Goal: Transaction & Acquisition: Purchase product/service

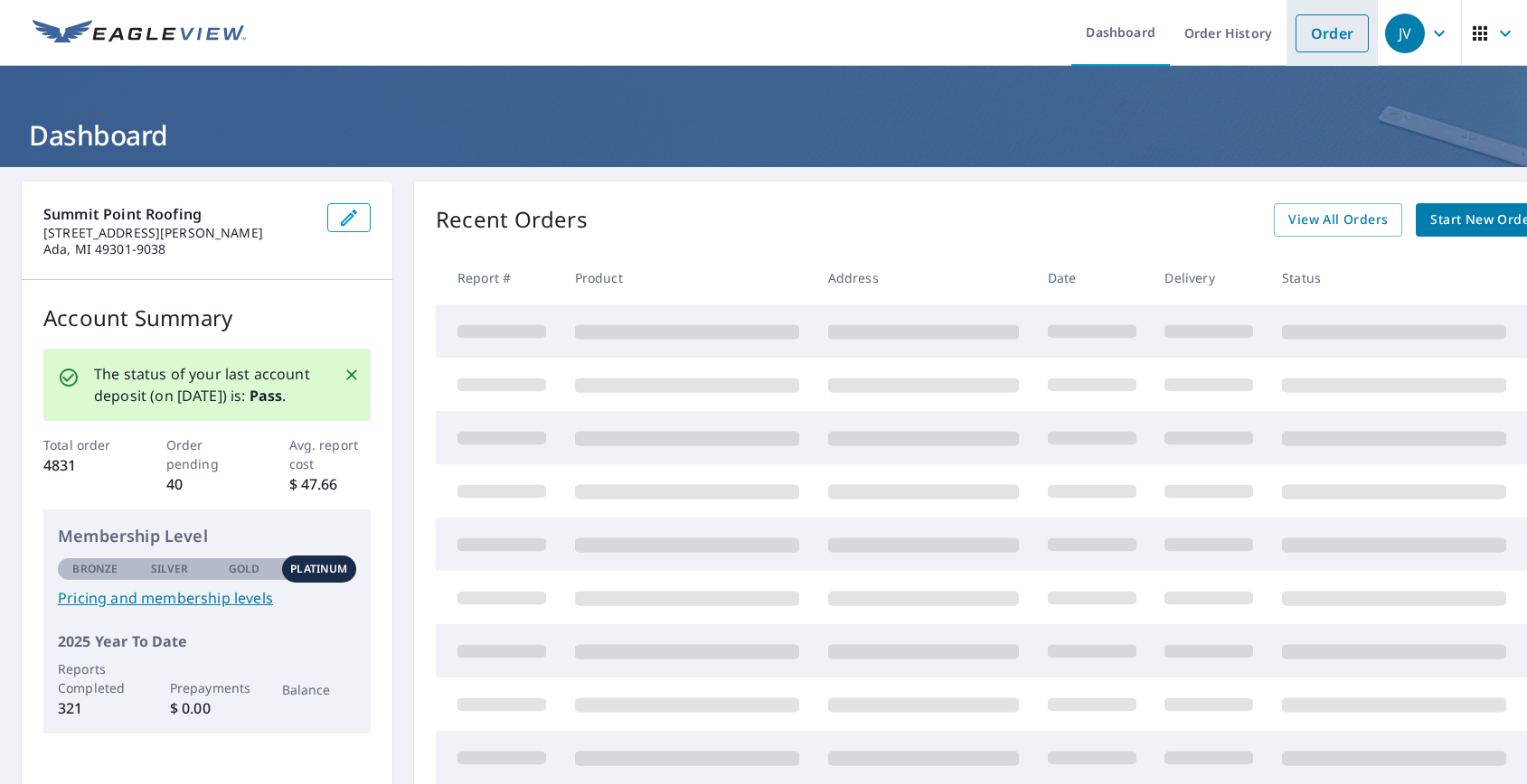
click at [1307, 34] on link "Order" at bounding box center [1332, 34] width 73 height 38
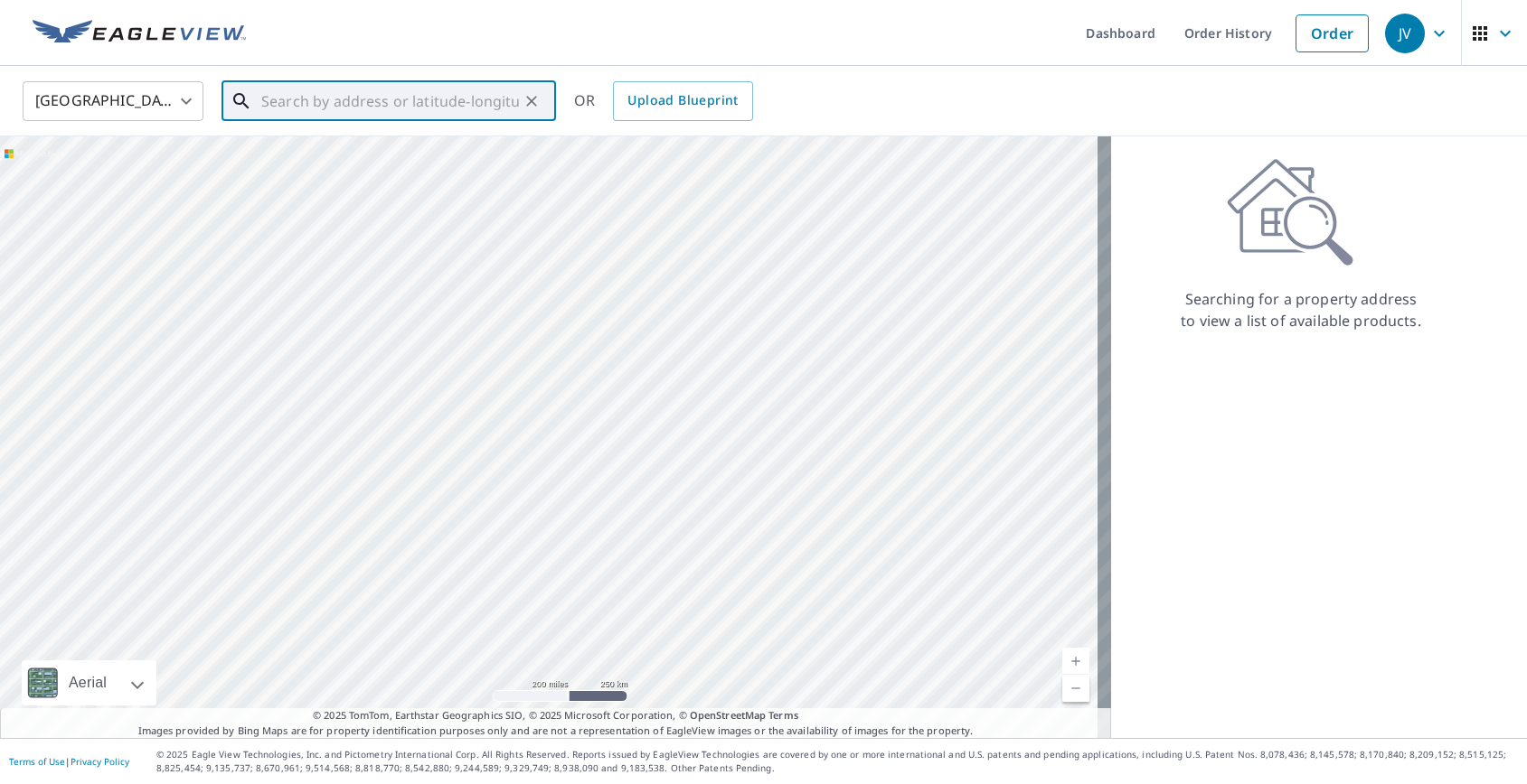
click at [439, 97] on input "text" at bounding box center [390, 101] width 258 height 51
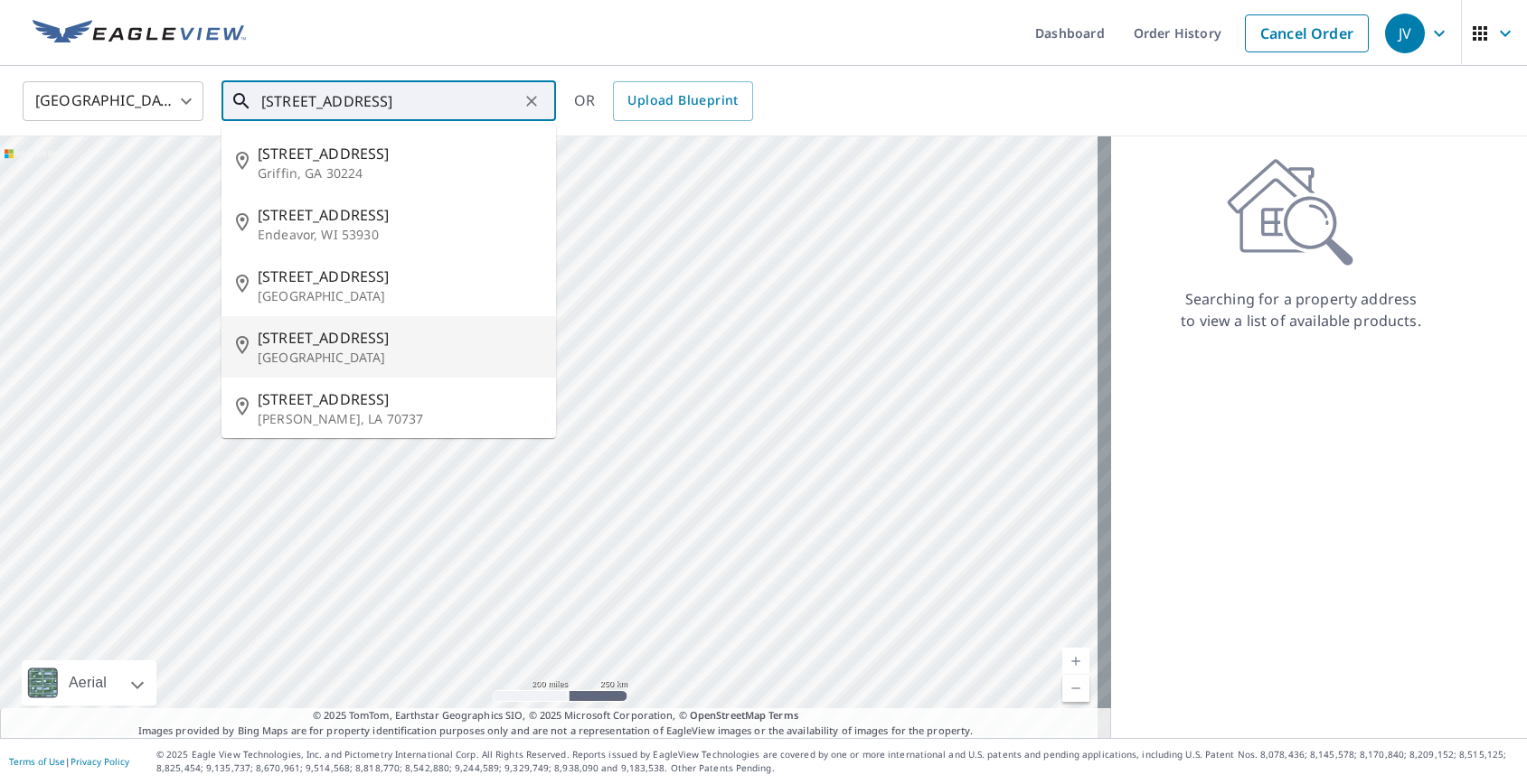
click at [312, 346] on span "[STREET_ADDRESS]" at bounding box center [400, 338] width 284 height 22
type input "[STREET_ADDRESS]"
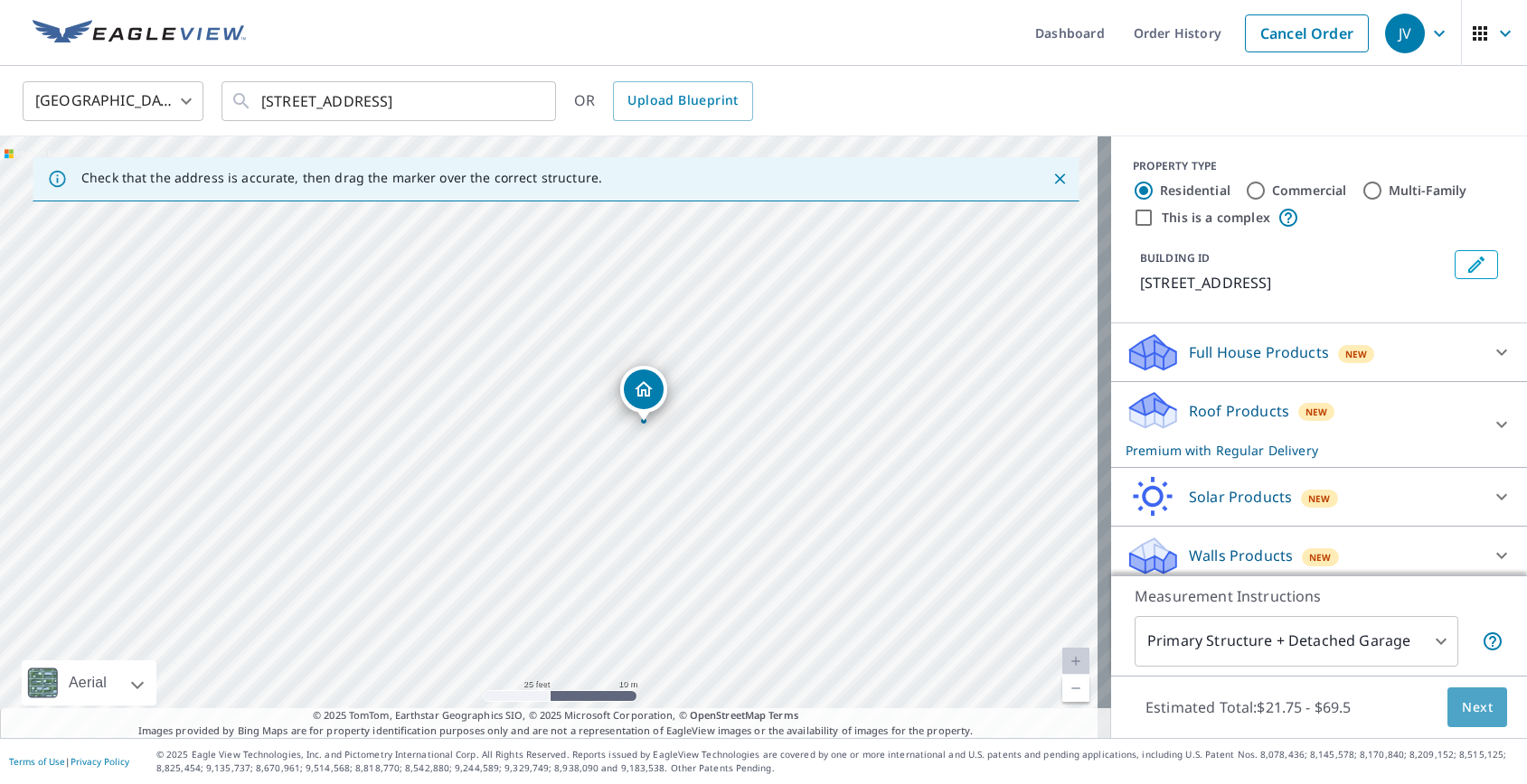
click at [1462, 698] on span "Next" at bounding box center [1477, 707] width 31 height 23
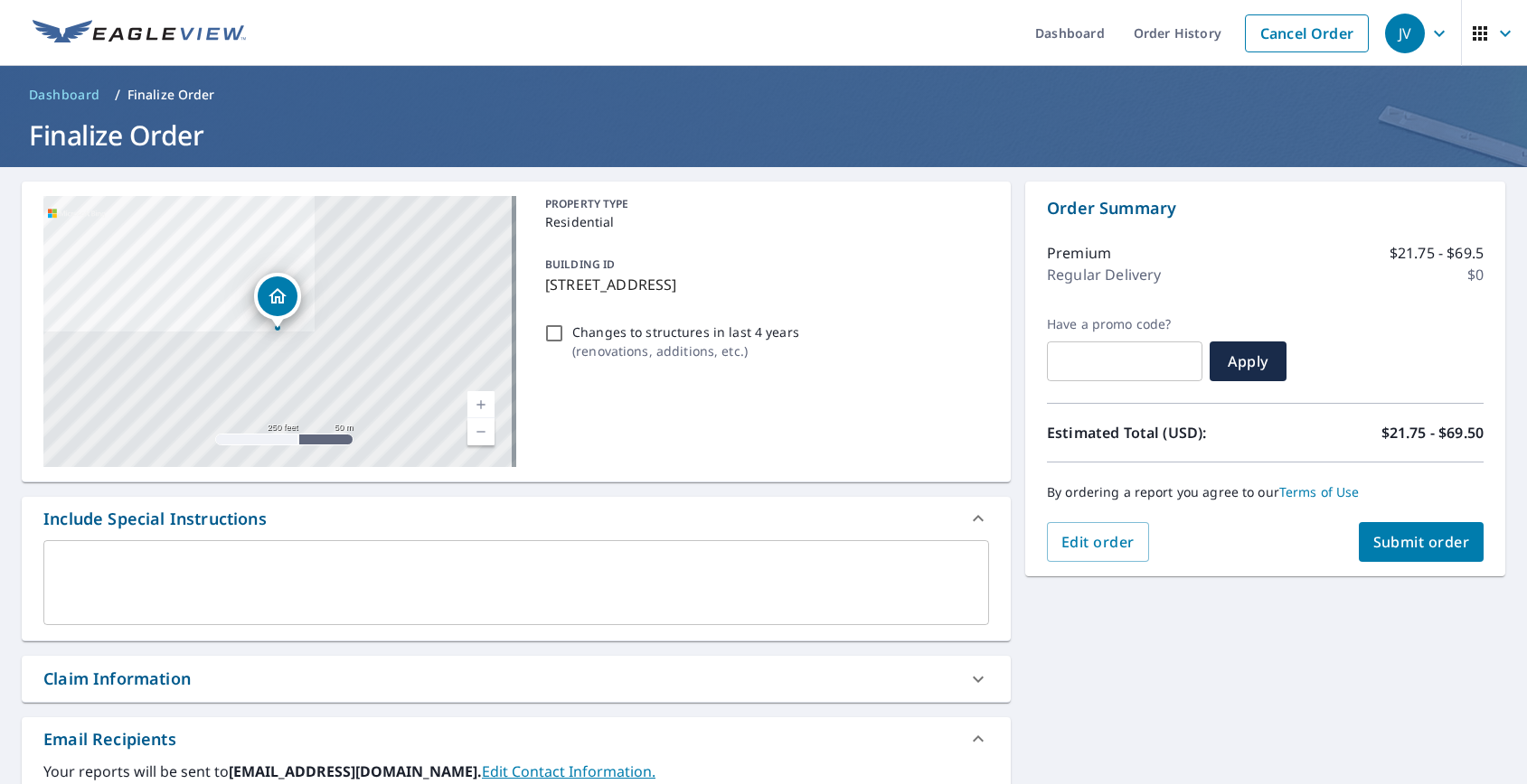
click at [1406, 547] on span "Submit order" at bounding box center [1421, 542] width 97 height 20
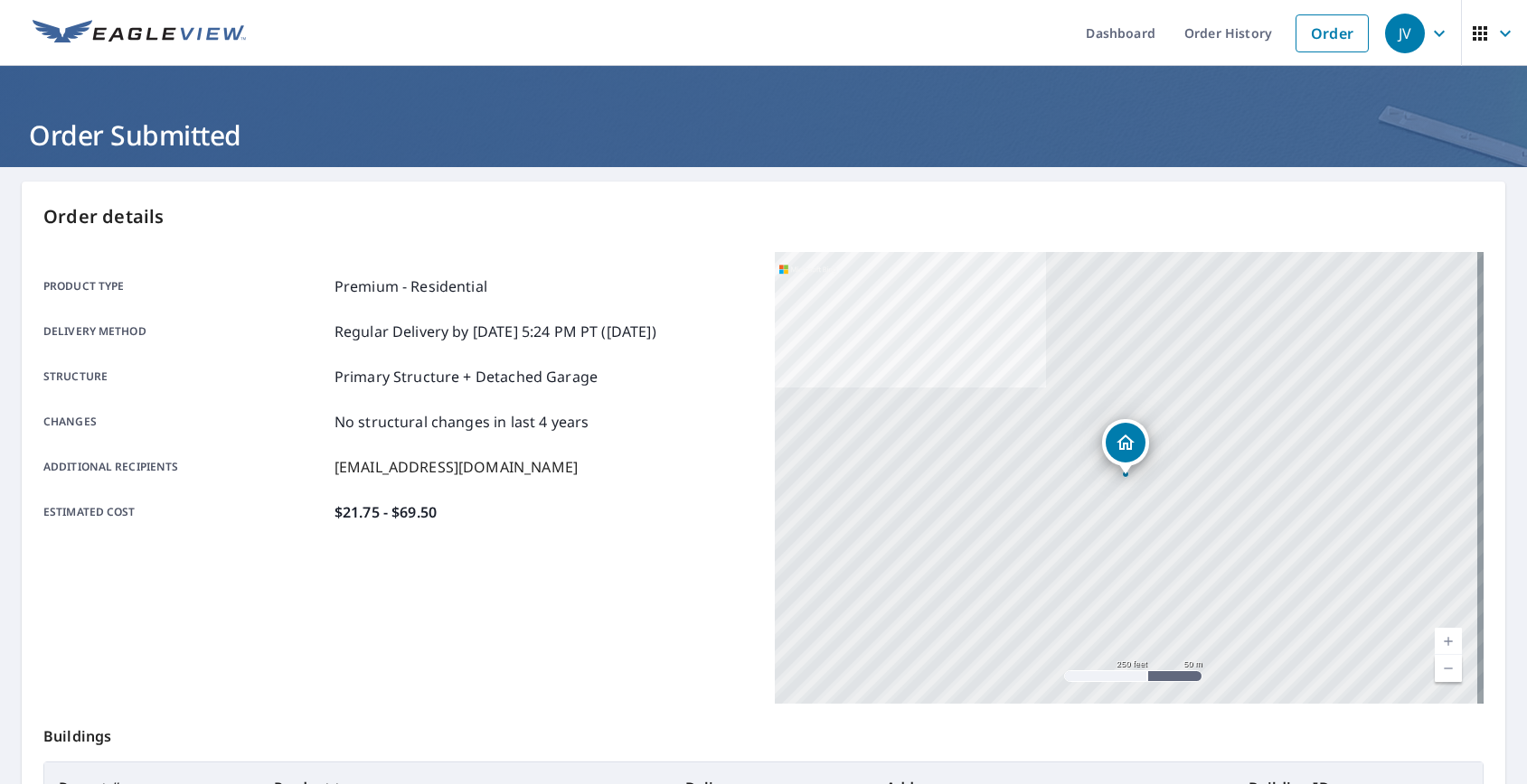
scroll to position [279, 0]
